Goal: Book appointment/travel/reservation

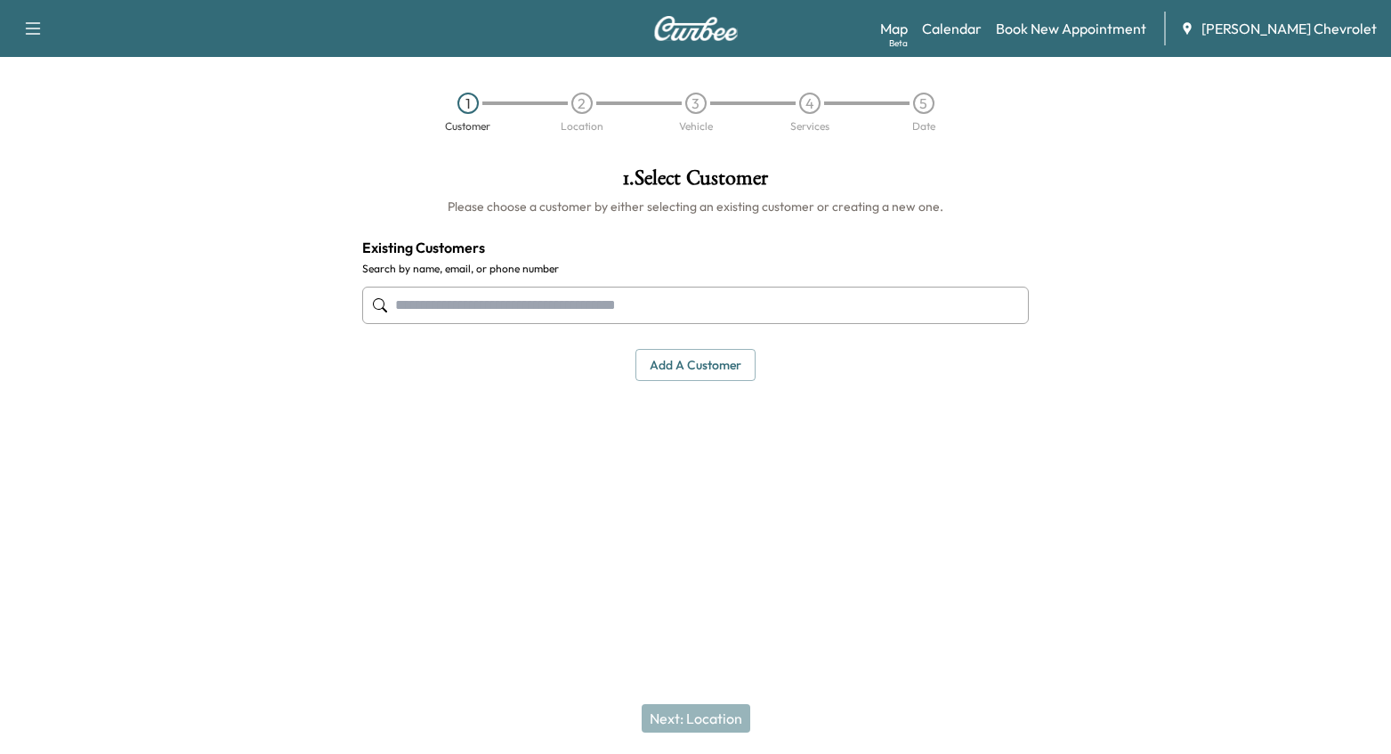
click at [467, 305] on input "text" at bounding box center [696, 305] width 668 height 37
click at [956, 17] on div "Map Beta Calendar Book New Appointment [PERSON_NAME] Chevrolet" at bounding box center [1128, 29] width 497 height 34
click at [974, 28] on link "Calendar" at bounding box center [952, 28] width 60 height 21
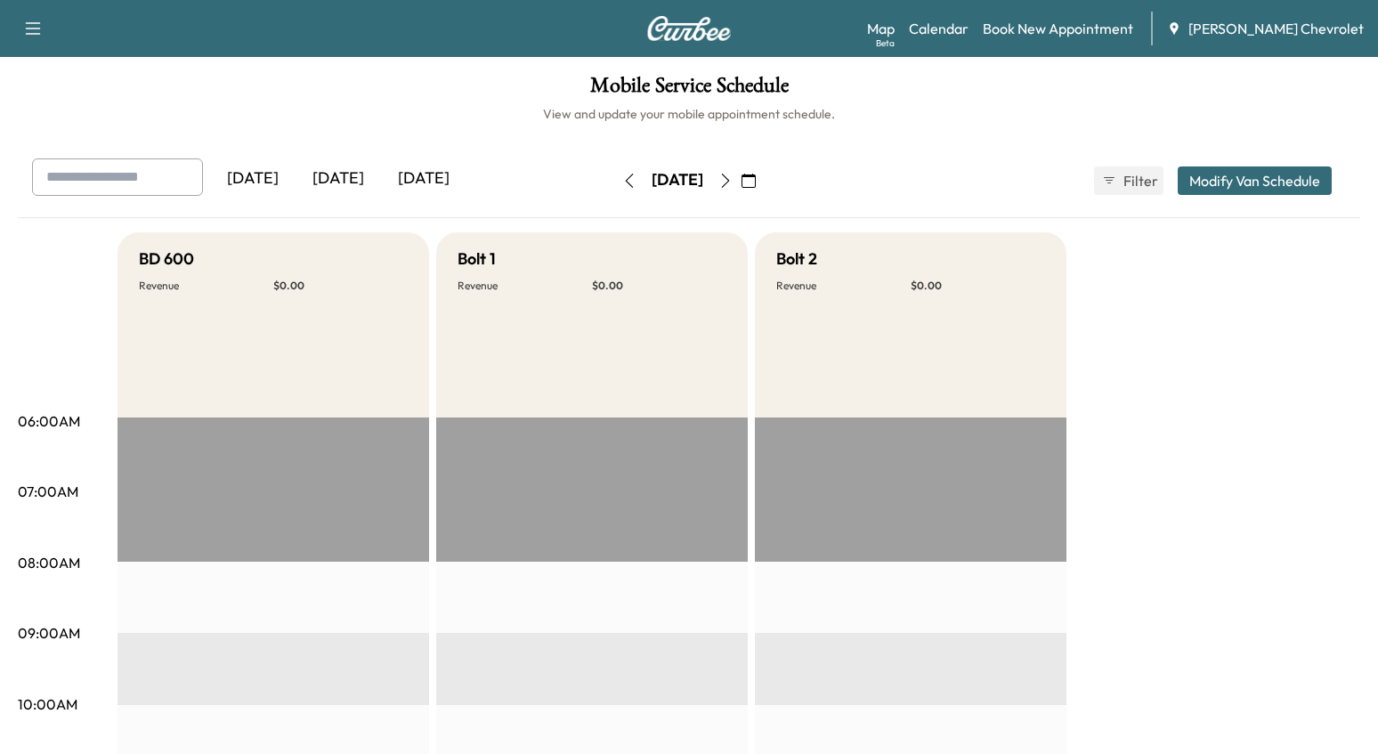
click at [733, 182] on icon "button" at bounding box center [725, 181] width 14 height 14
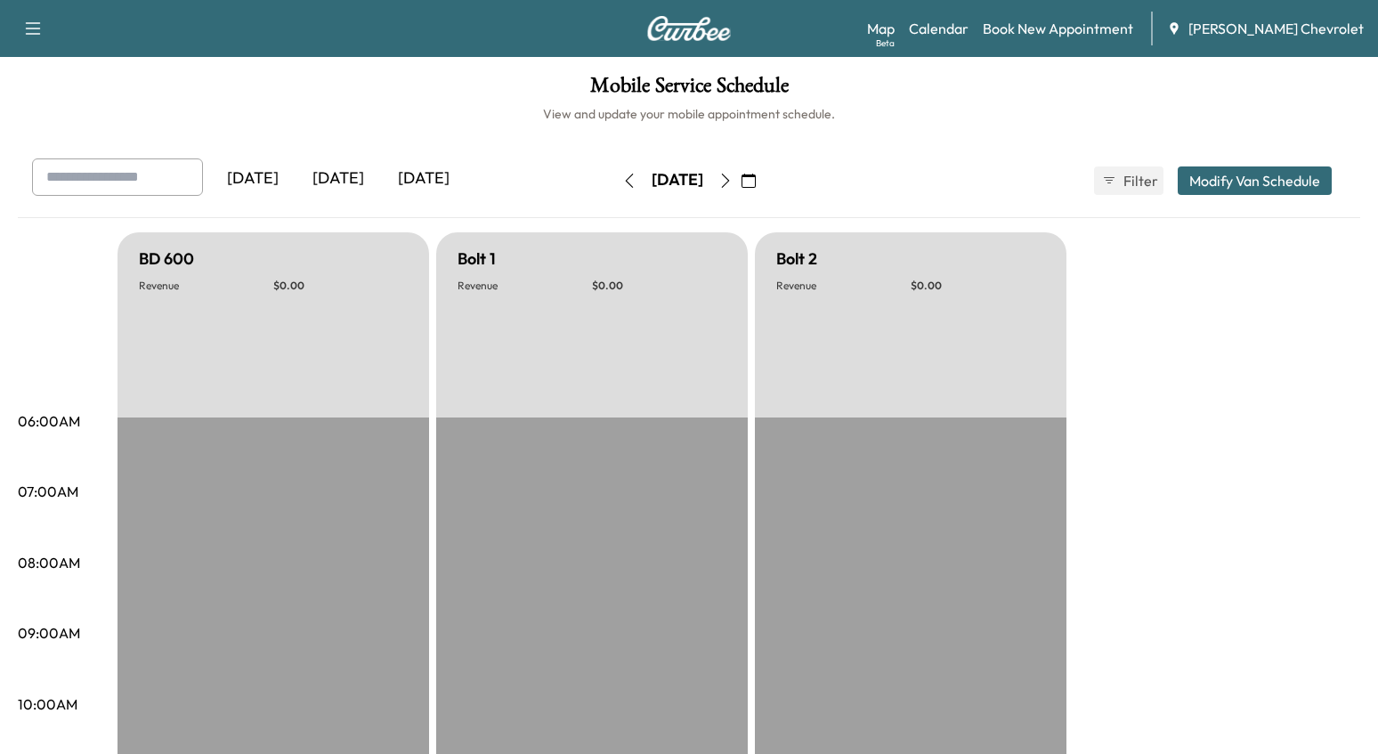
click at [756, 182] on icon "button" at bounding box center [748, 181] width 14 height 14
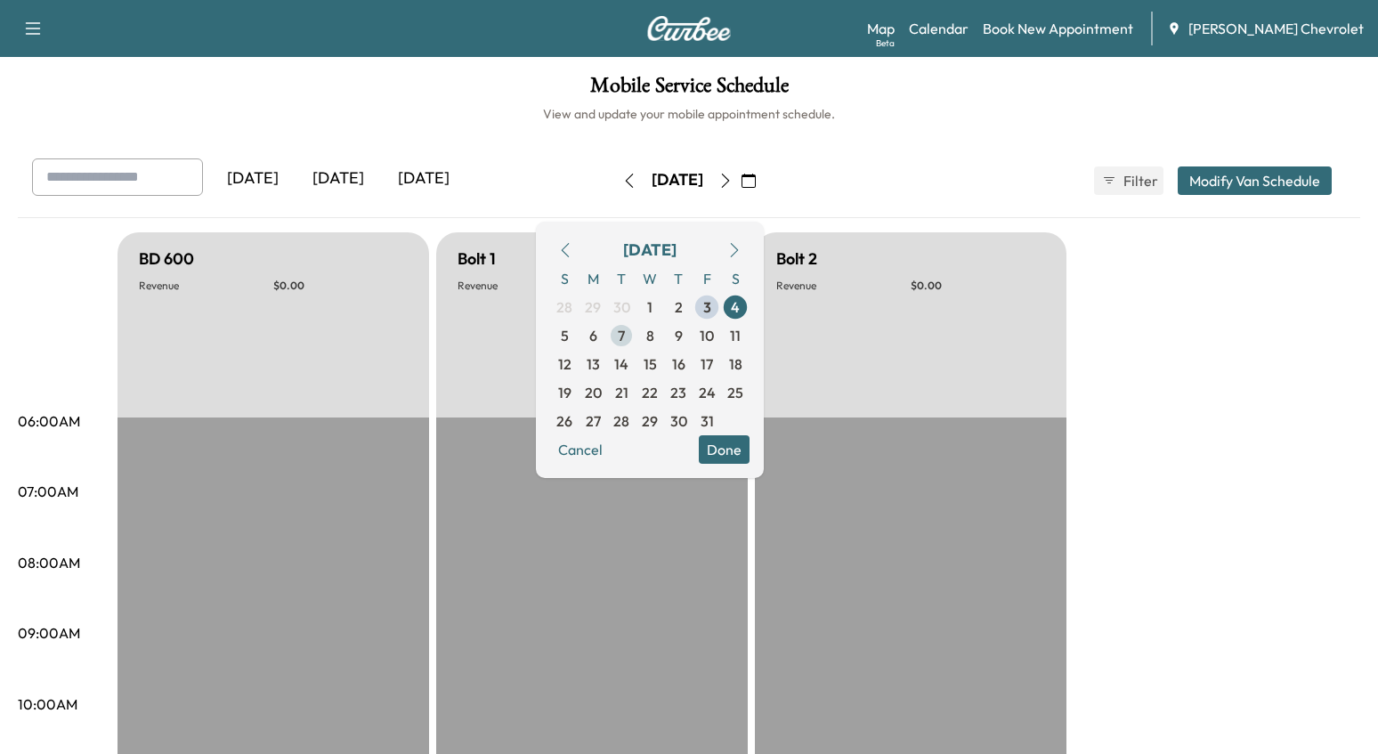
click at [635, 344] on span "7" at bounding box center [621, 335] width 28 height 28
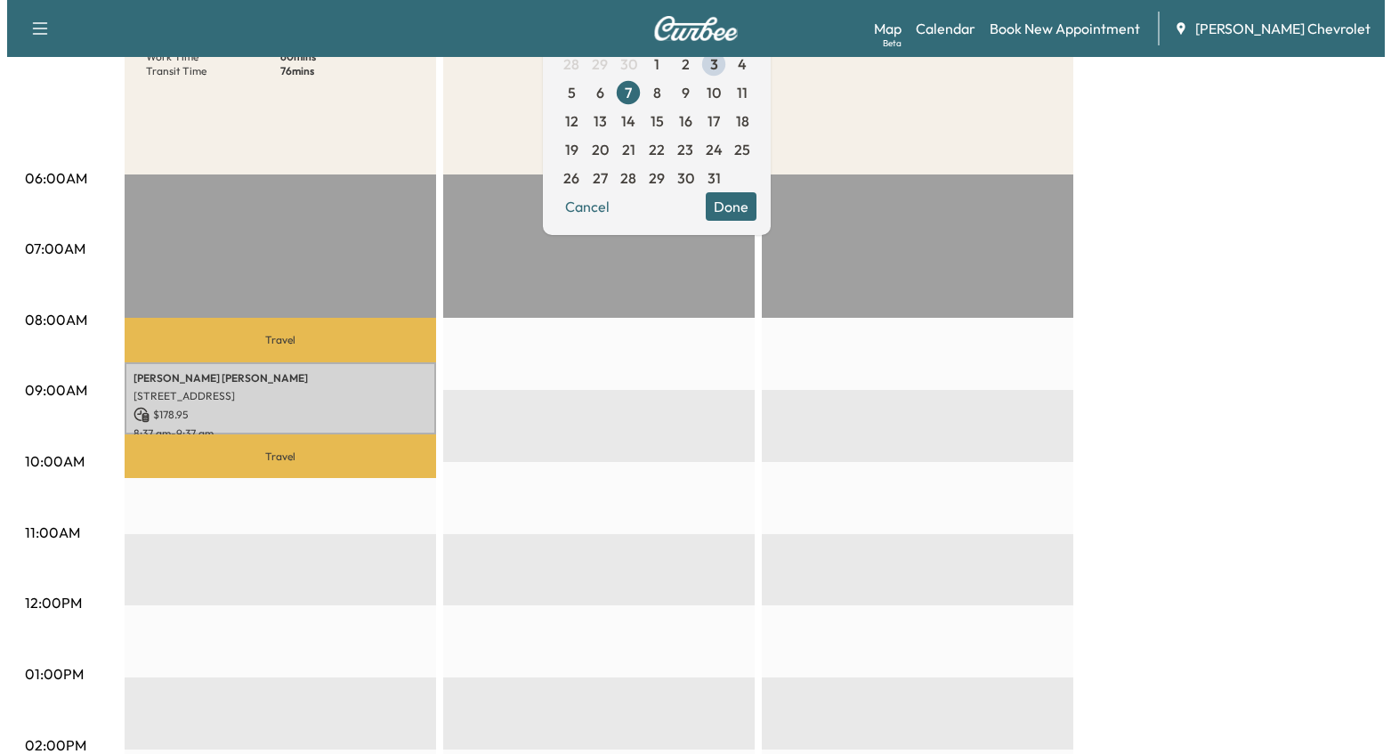
scroll to position [267, 0]
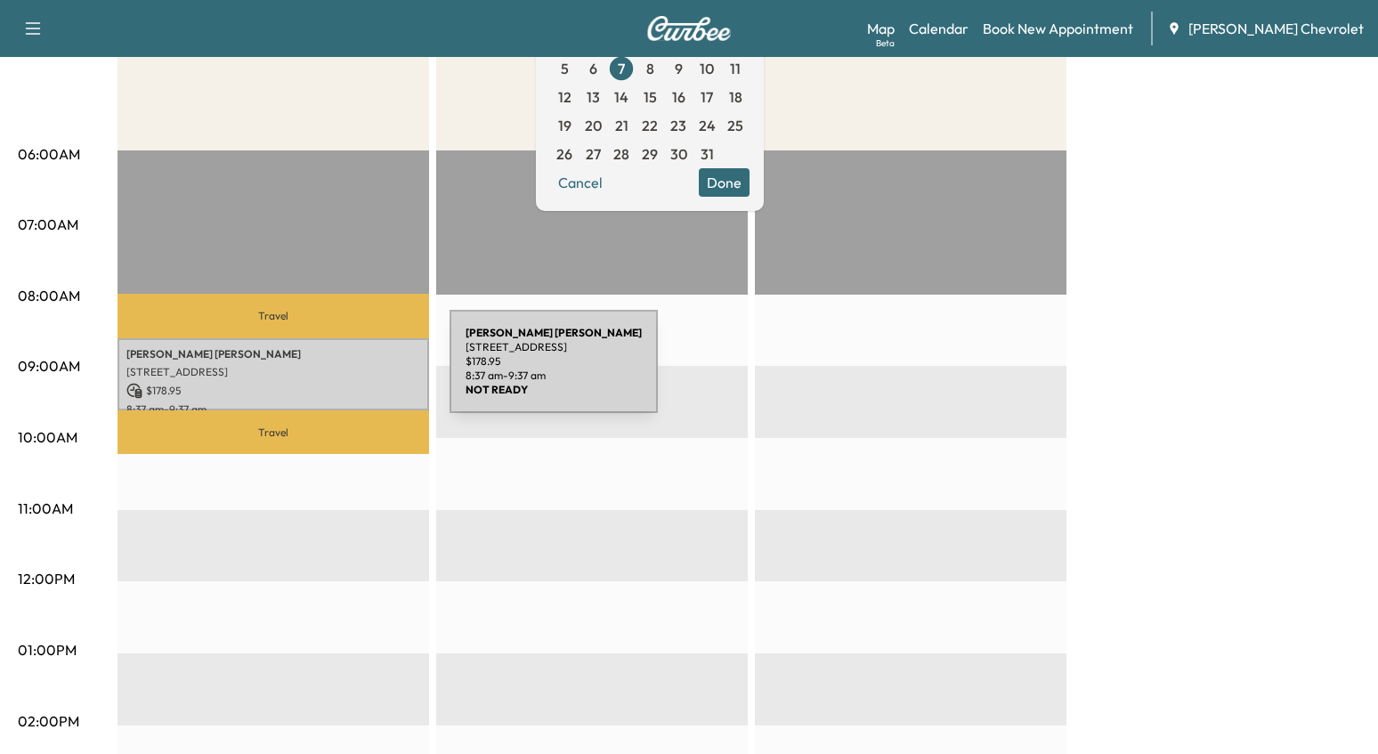
click at [316, 372] on p "[STREET_ADDRESS]" at bounding box center [273, 372] width 294 height 14
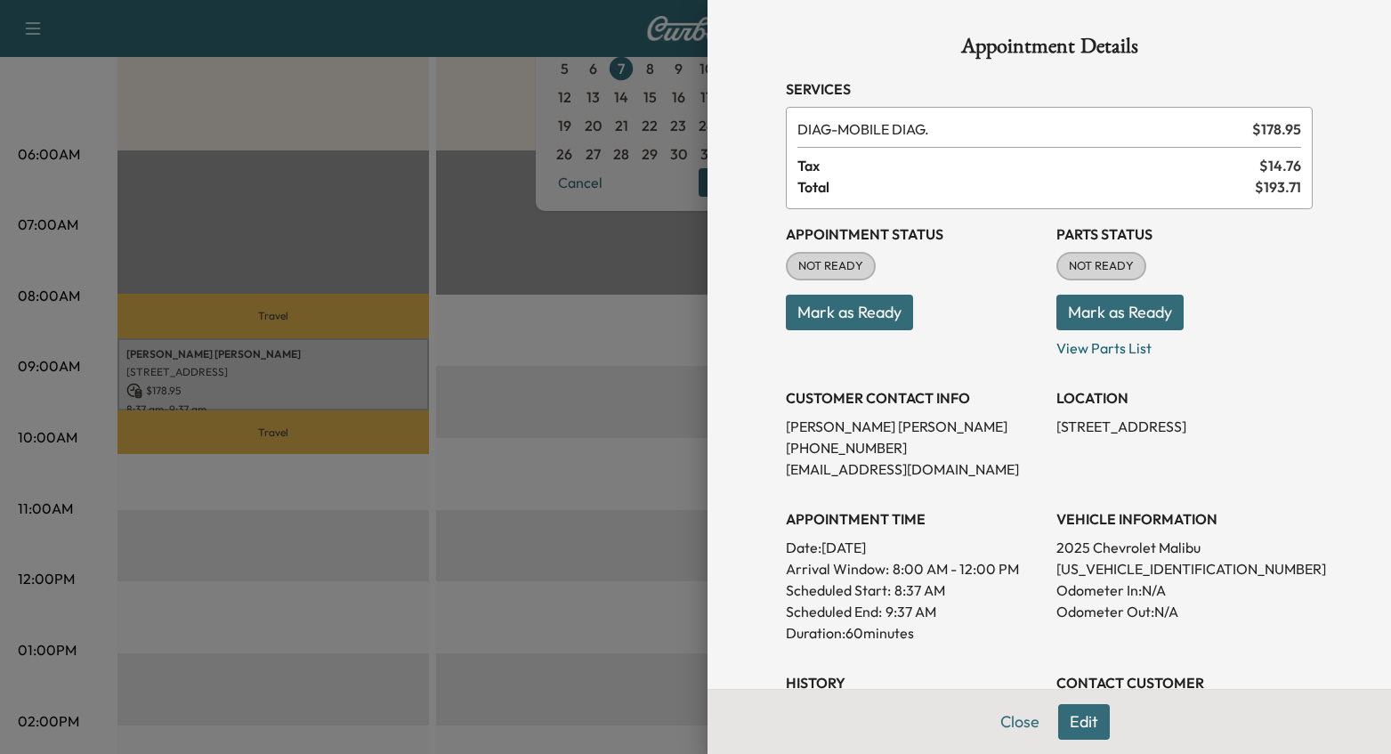
scroll to position [89, 0]
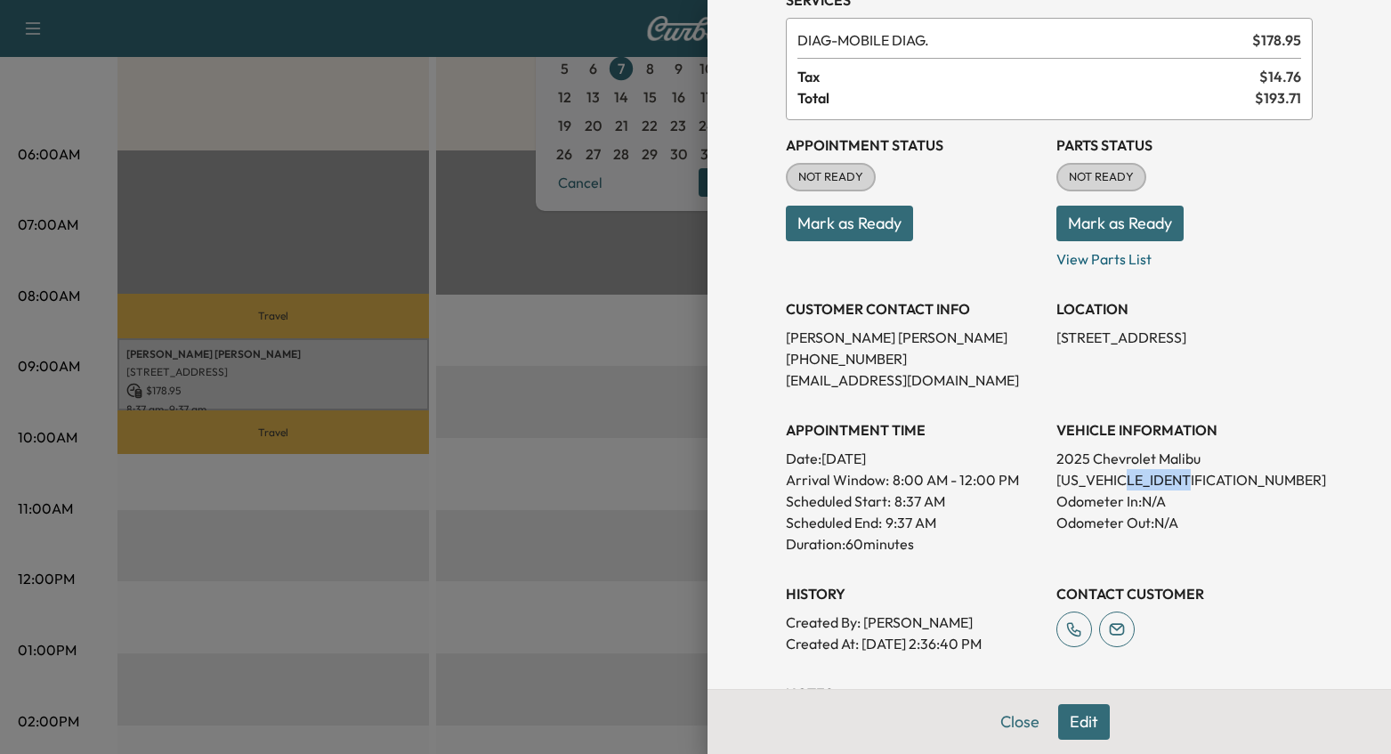
drag, startPoint x: 1116, startPoint y: 481, endPoint x: 1178, endPoint y: 479, distance: 61.4
click at [1178, 479] on p "[US_VEHICLE_IDENTIFICATION_NUMBER]" at bounding box center [1184, 479] width 256 height 21
copy p "SF122285"
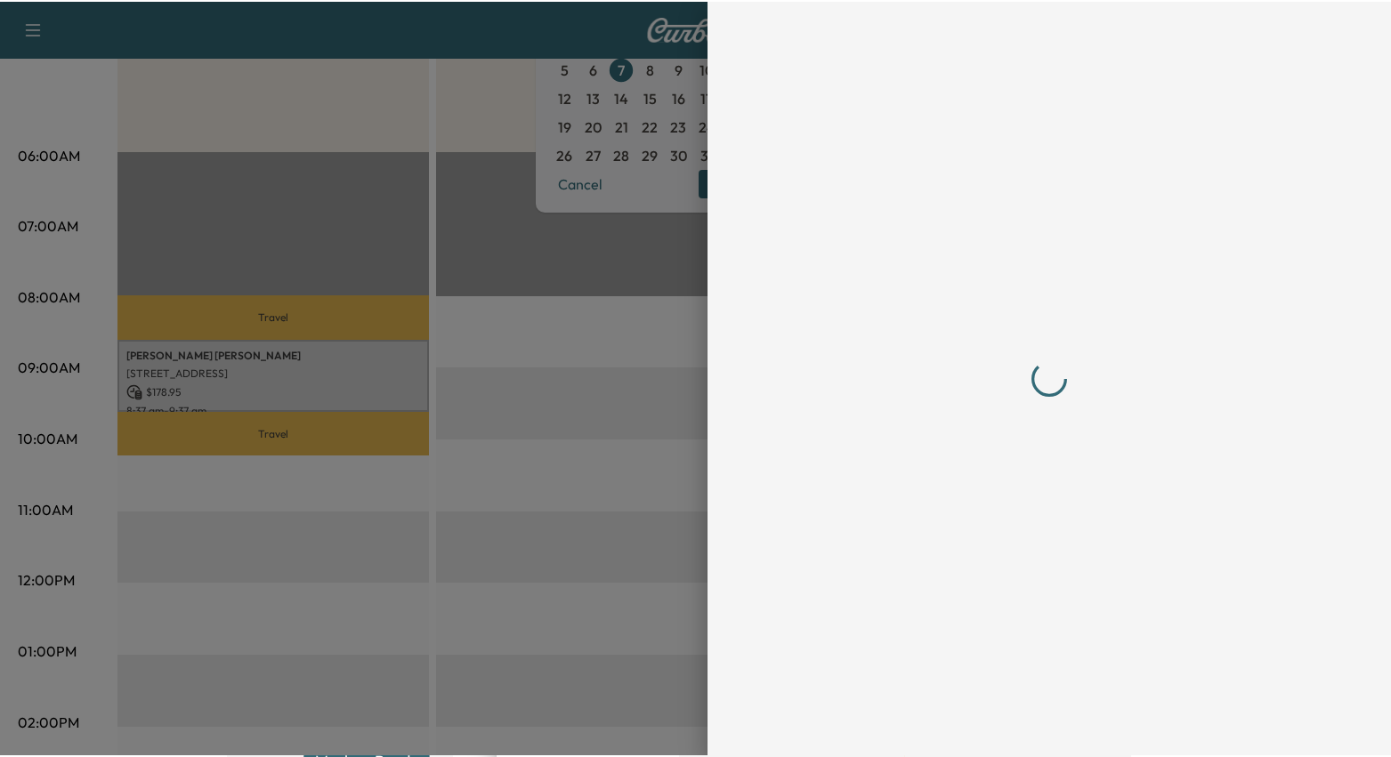
scroll to position [0, 0]
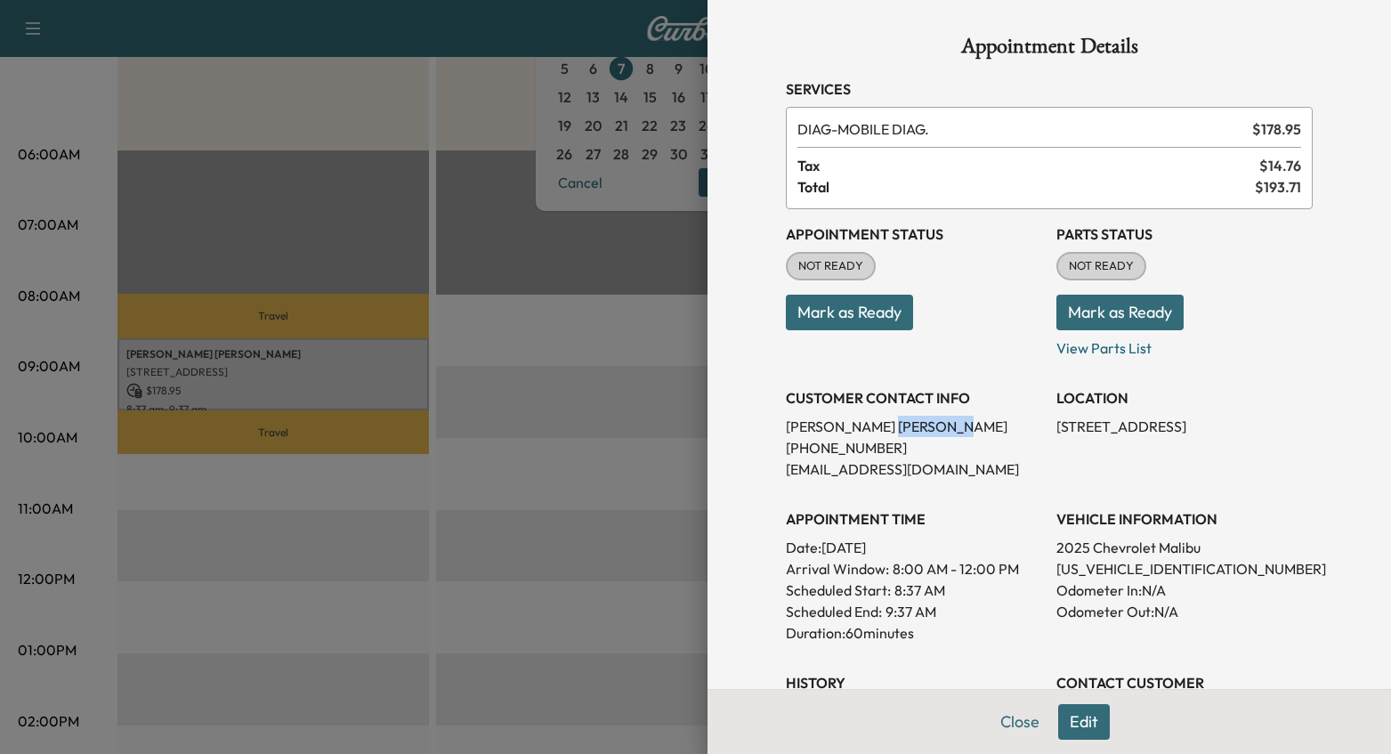
drag, startPoint x: 809, startPoint y: 423, endPoint x: 887, endPoint y: 419, distance: 78.4
click at [887, 419] on p "[PERSON_NAME]" at bounding box center [914, 426] width 256 height 21
copy p "[PERSON_NAME]"
